Goal: Task Accomplishment & Management: Use online tool/utility

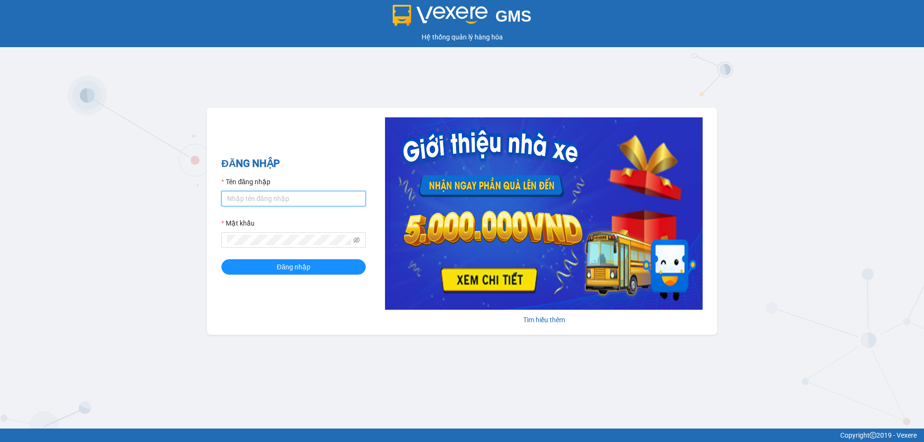
click at [275, 197] on input "Tên đăng nhập" at bounding box center [293, 198] width 144 height 15
type input "tho.ct"
click at [221, 259] on button "Đăng nhập" at bounding box center [293, 266] width 144 height 15
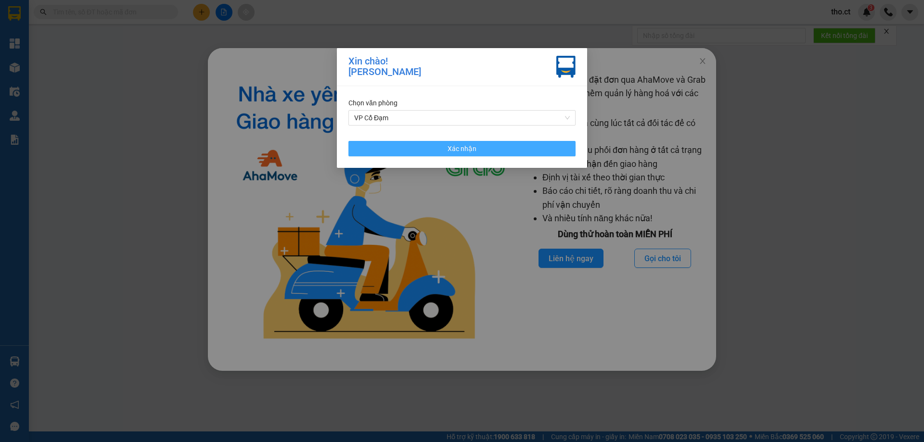
click at [383, 150] on button "Xác nhận" at bounding box center [461, 148] width 227 height 15
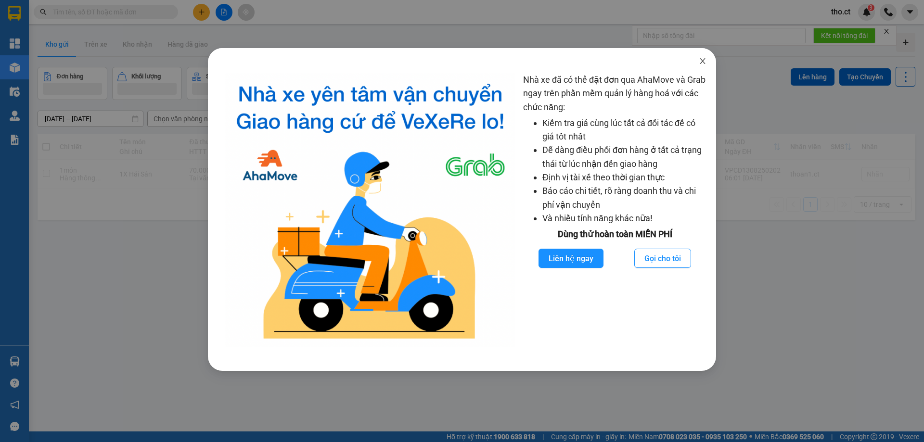
click at [700, 60] on icon "close" at bounding box center [703, 61] width 8 height 8
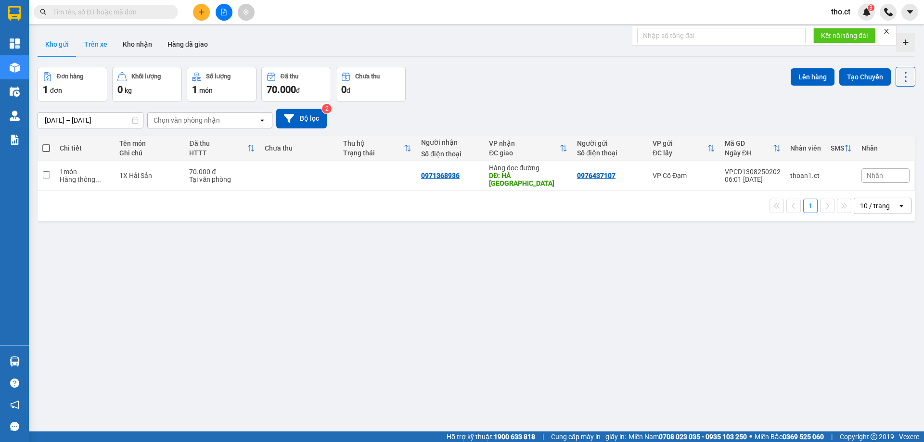
click at [95, 42] on button "Trên xe" at bounding box center [96, 44] width 39 height 23
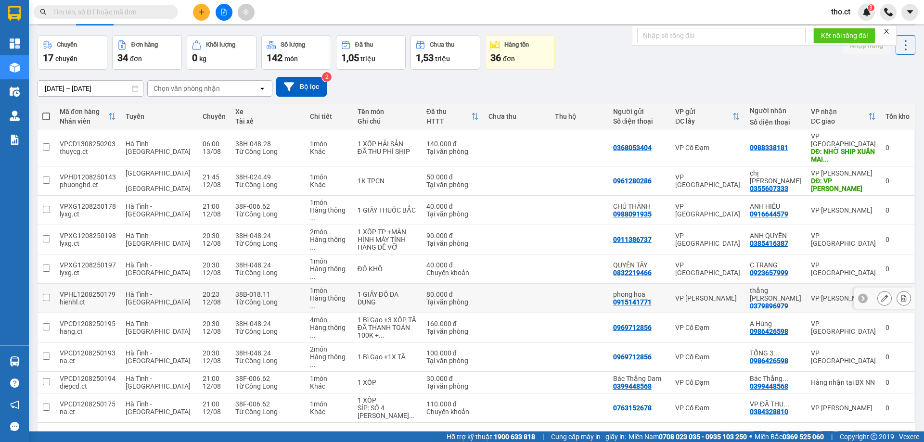
scroll to position [44, 0]
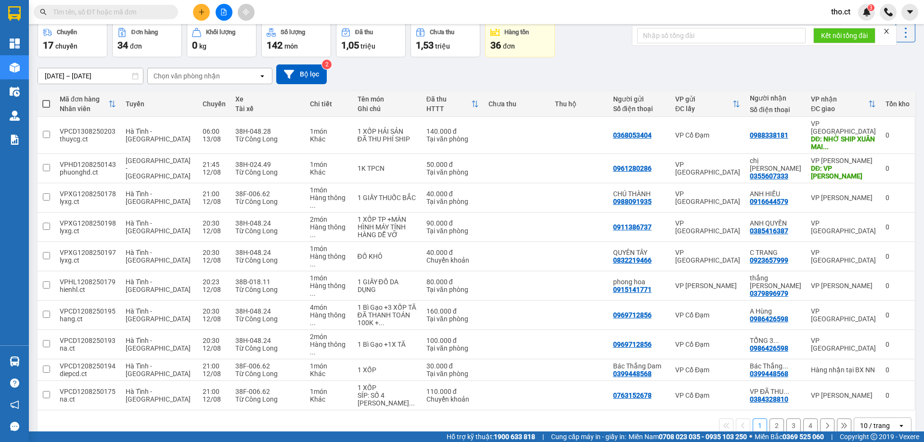
click at [215, 79] on div "Chọn văn phòng nhận" at bounding box center [187, 76] width 66 height 10
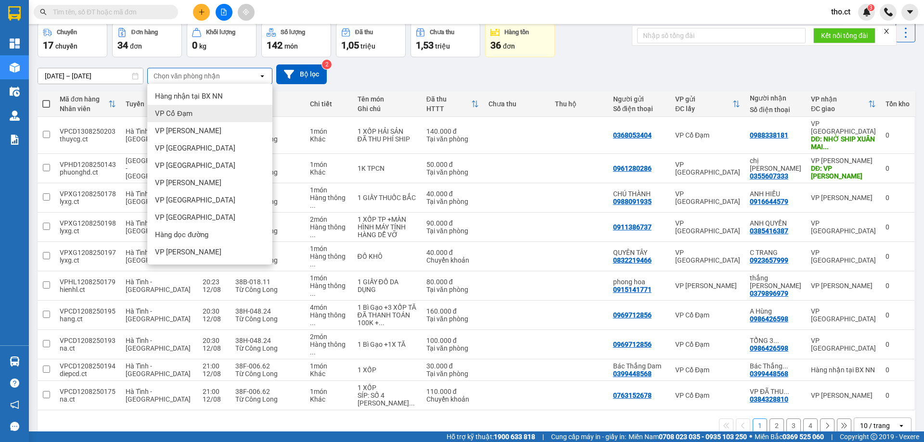
click at [192, 118] on span "VP Cổ Đạm" at bounding box center [174, 114] width 38 height 10
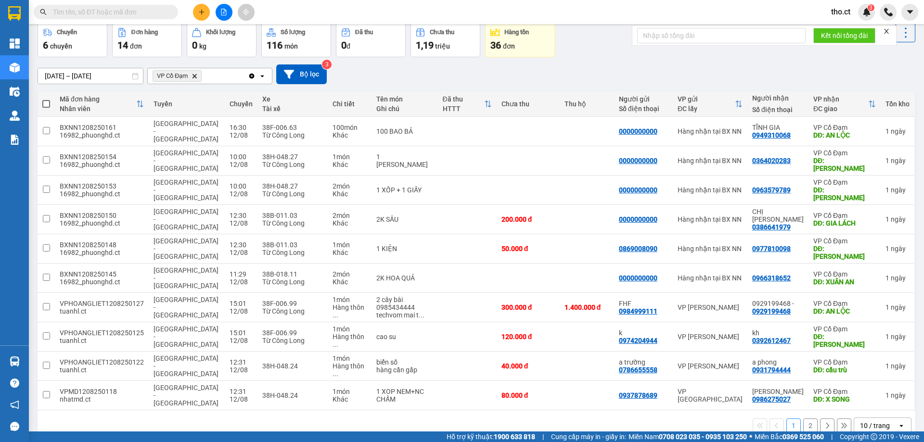
click at [803, 419] on button "2" at bounding box center [810, 426] width 14 height 14
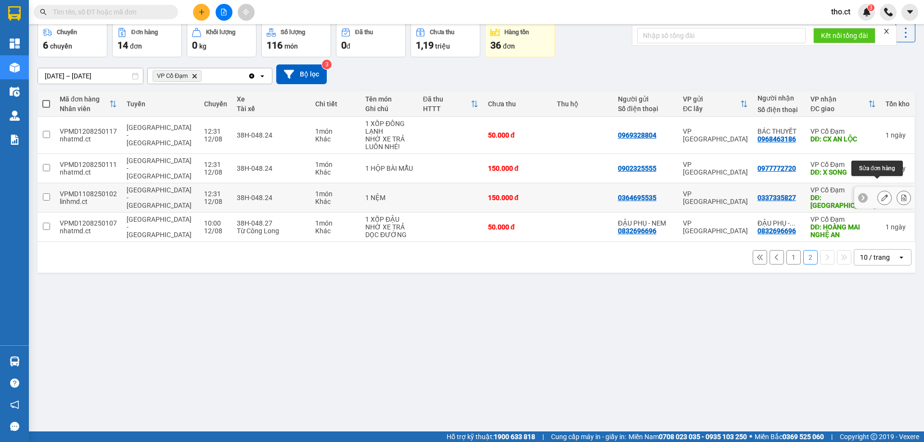
click at [881, 194] on icon at bounding box center [884, 197] width 7 height 7
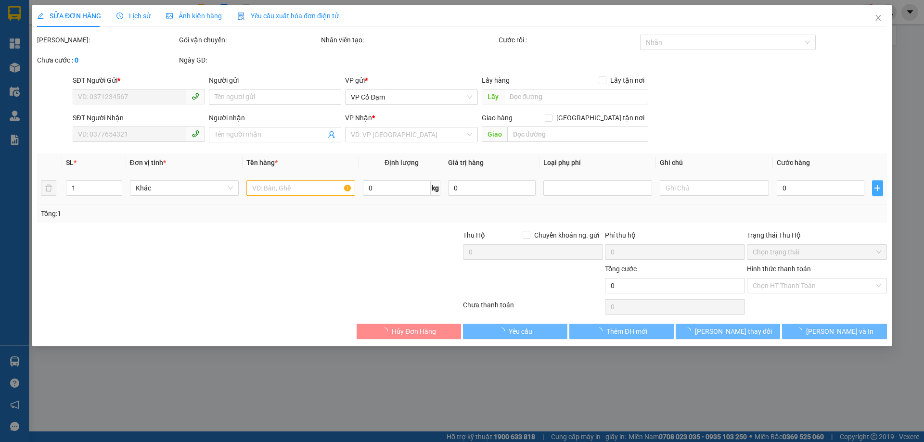
type input "0364695535"
type input "0337335827"
type input "BÌNH LỘC"
type input "150.000"
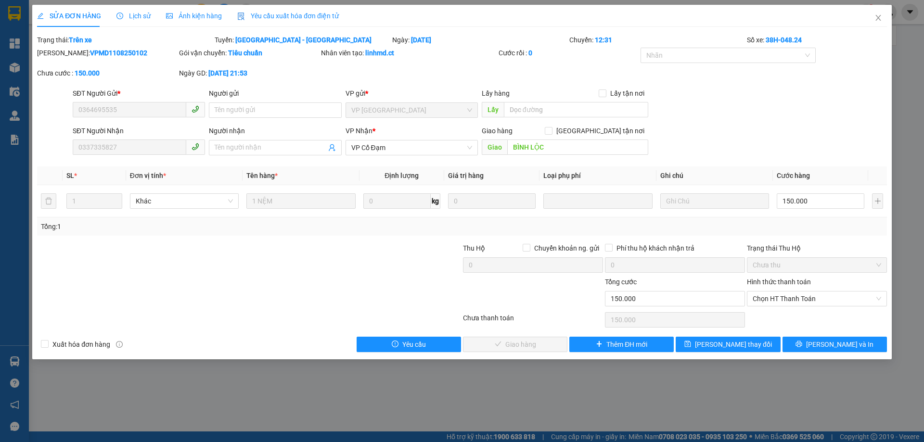
click at [835, 354] on div "SỬA ĐƠN HÀNG Lịch sử Ảnh kiện hàng Yêu cầu xuất hóa đơn điện tử Total Paid Fee …" at bounding box center [462, 182] width 860 height 355
click at [835, 350] on button "[PERSON_NAME] và In" at bounding box center [835, 344] width 104 height 15
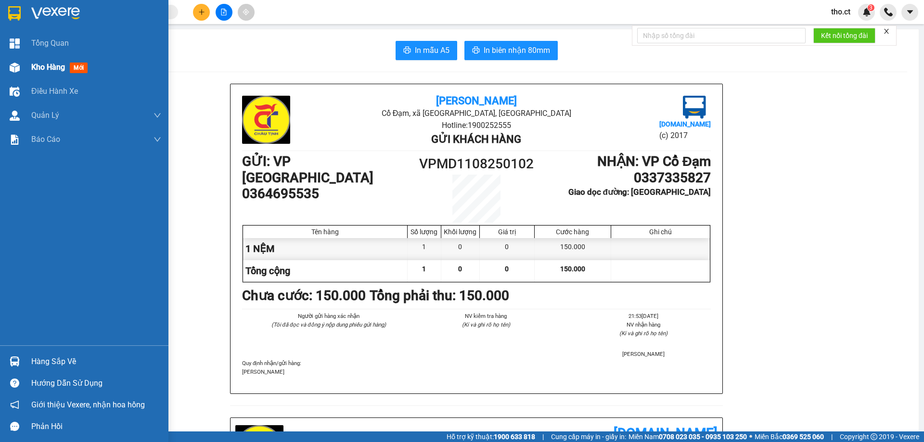
click at [37, 63] on span "Kho hàng" at bounding box center [48, 67] width 34 height 9
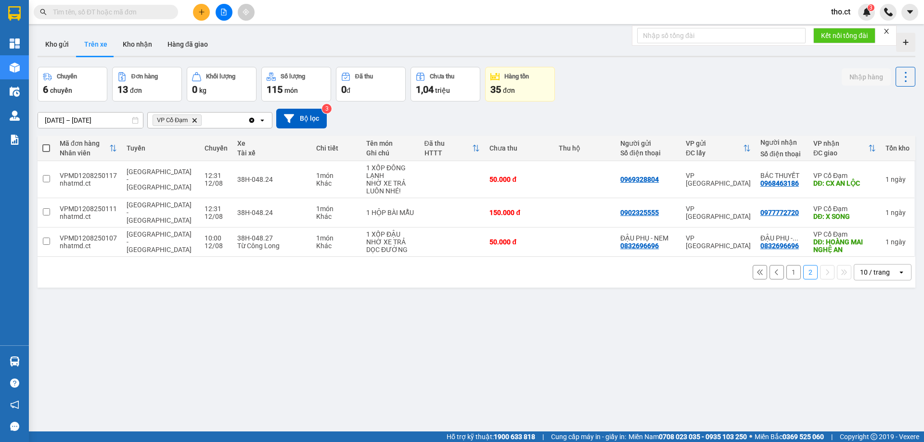
click at [788, 267] on button "1" at bounding box center [793, 272] width 14 height 14
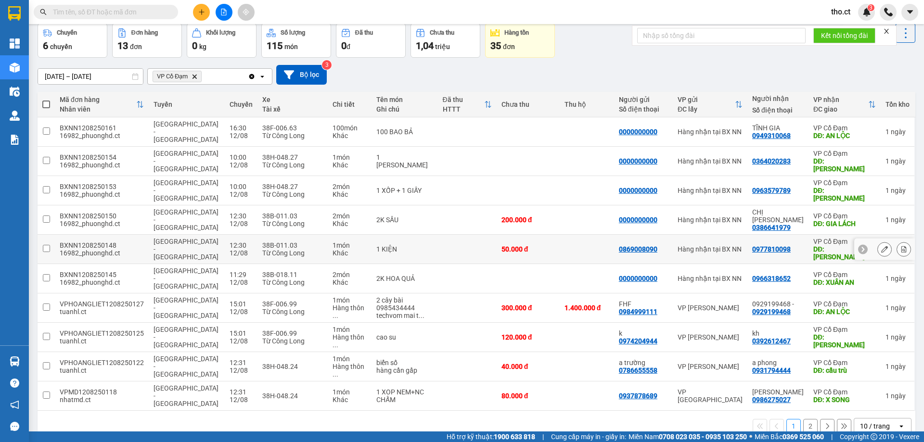
scroll to position [44, 0]
